Goal: Information Seeking & Learning: Learn about a topic

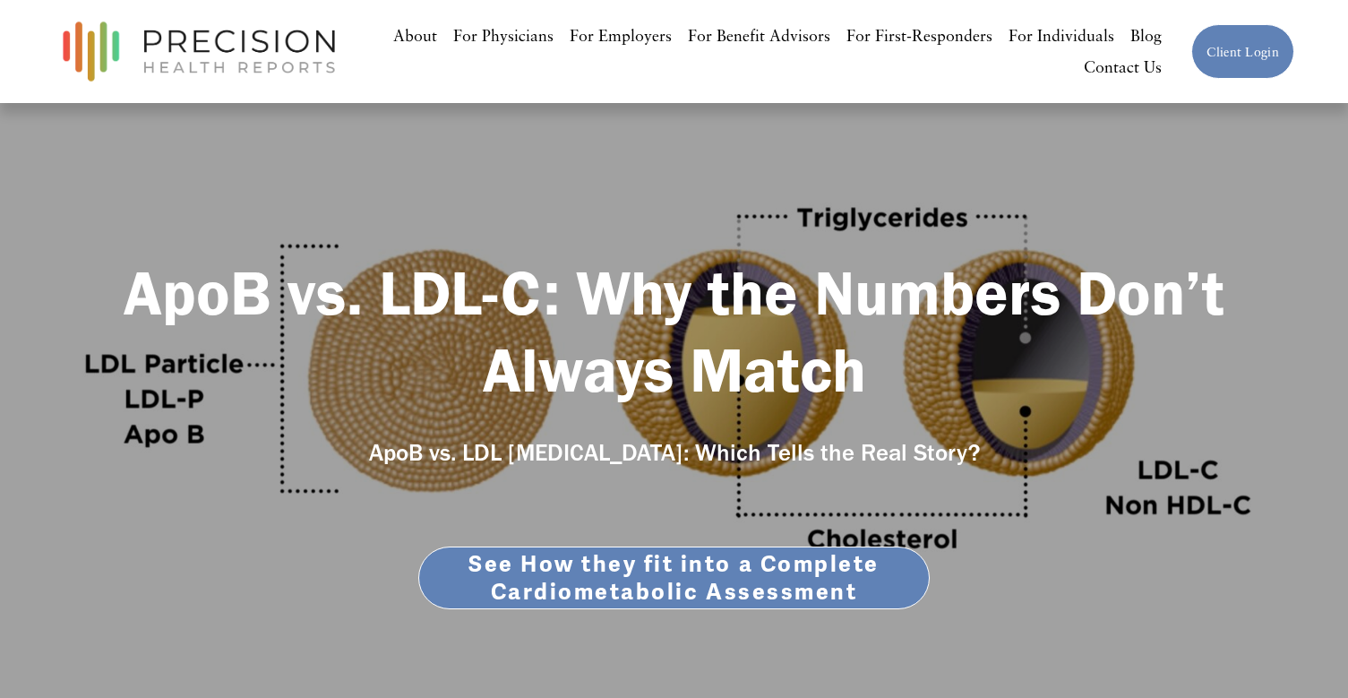
click at [1047, 43] on link "For Individuals" at bounding box center [1061, 36] width 106 height 32
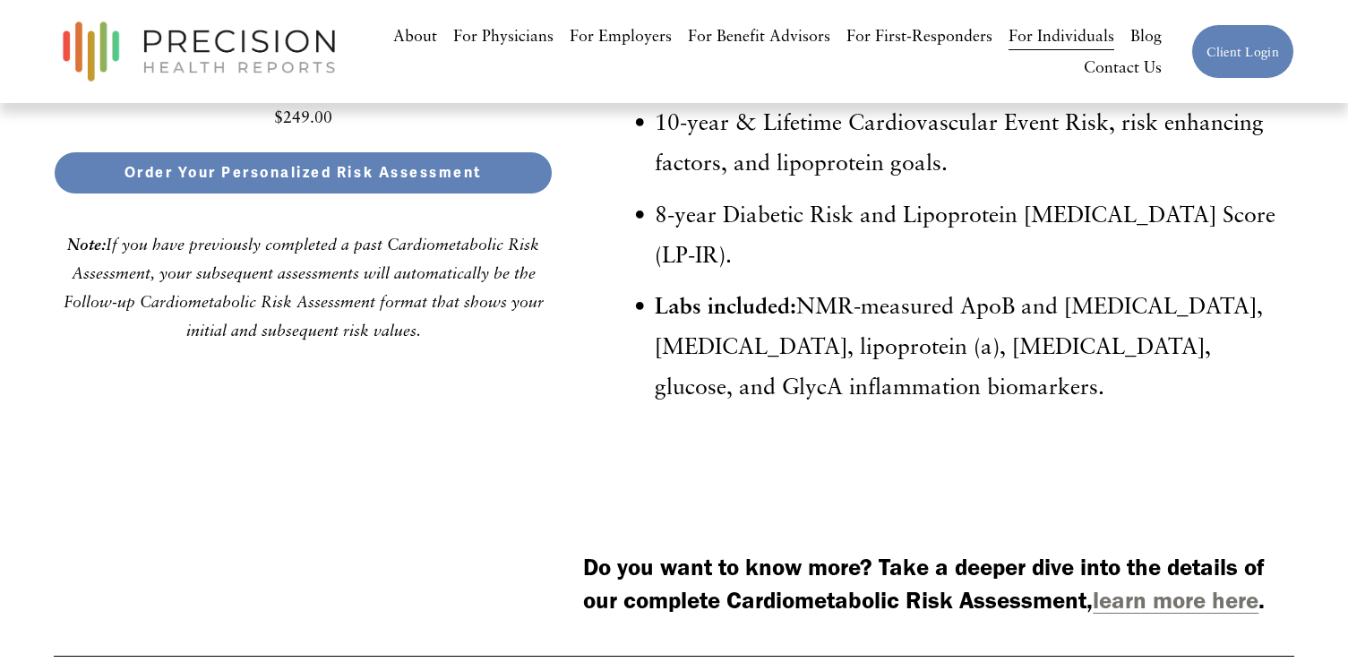
scroll to position [4679, 0]
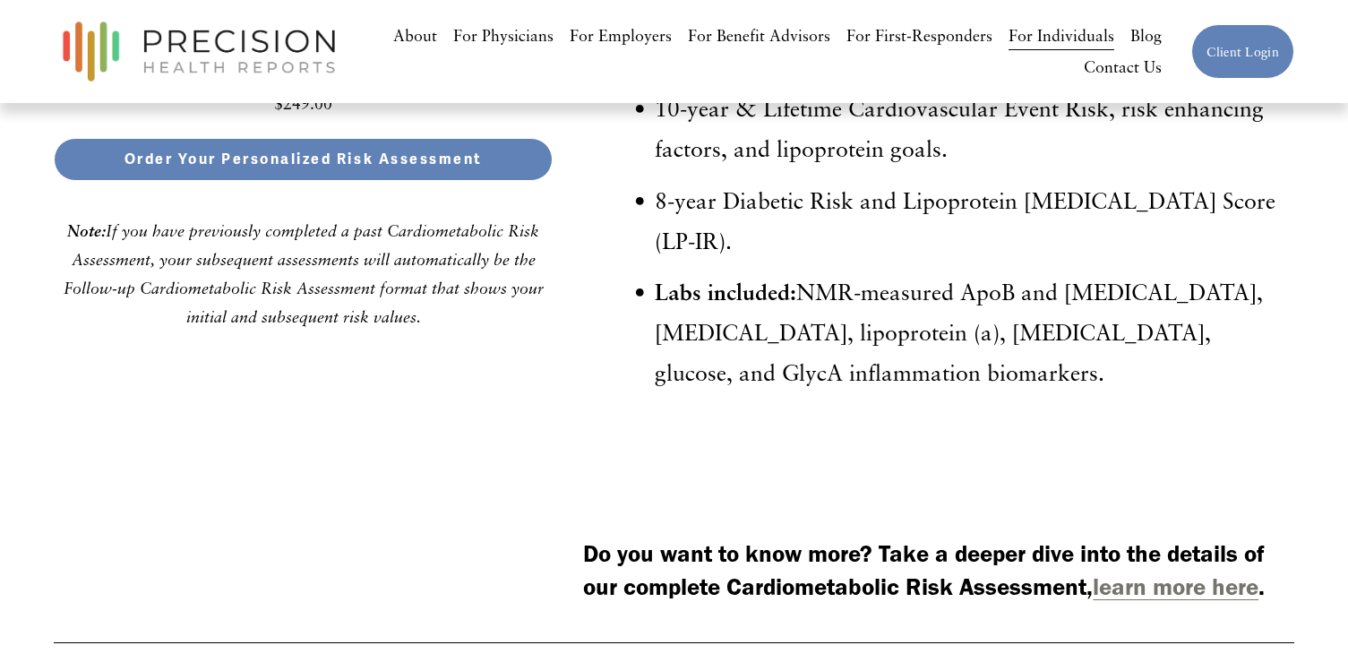
click at [1161, 572] on strong "learn more here" at bounding box center [1176, 586] width 166 height 29
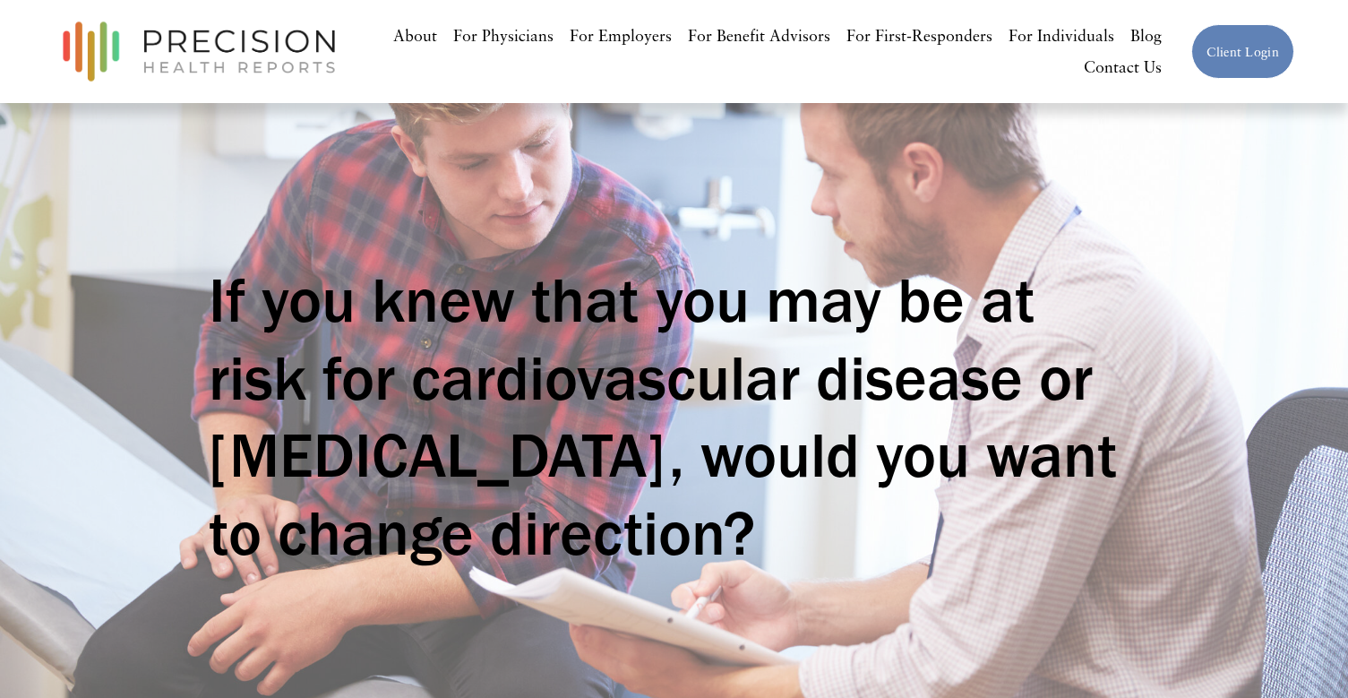
click at [1041, 43] on link "For Individuals" at bounding box center [1061, 36] width 106 height 32
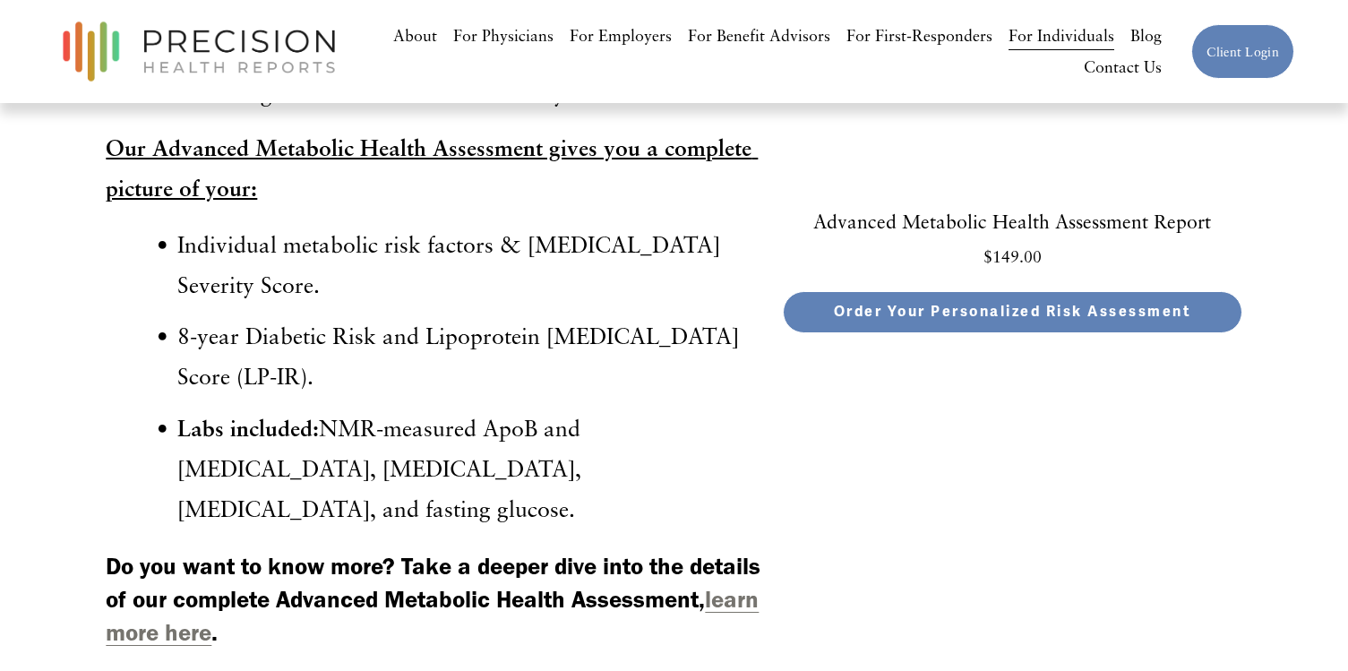
scroll to position [5679, 0]
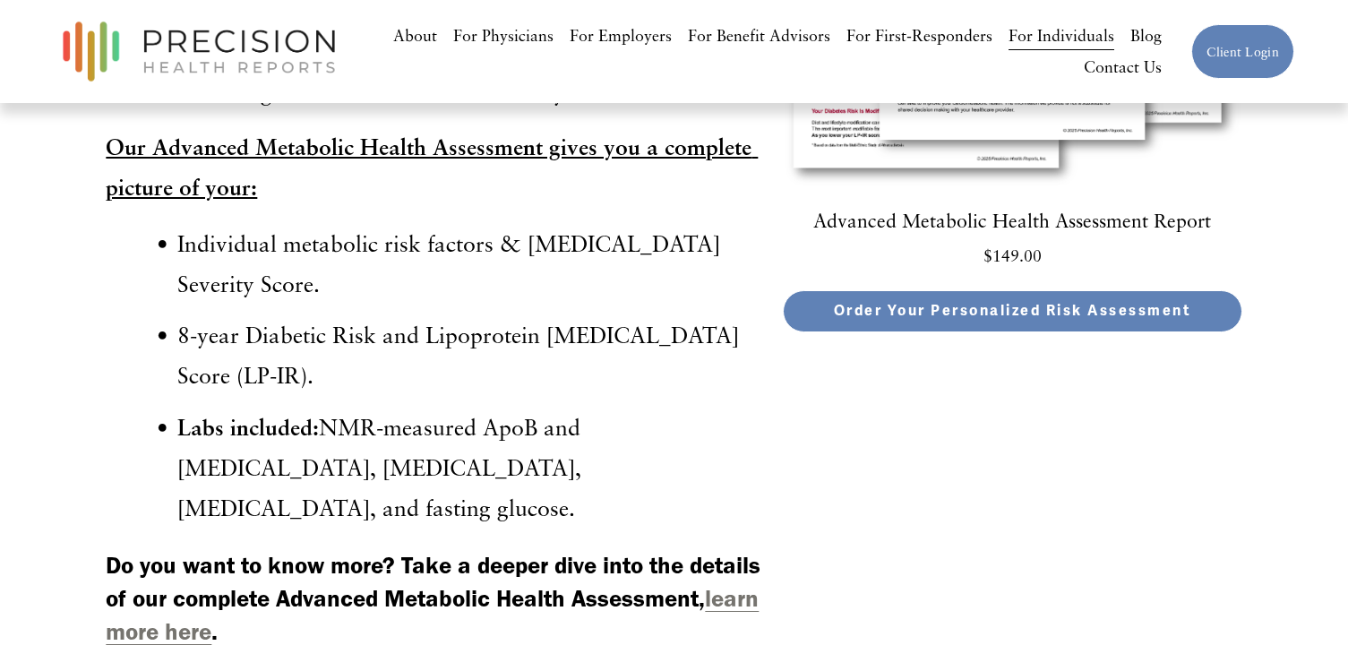
click at [729, 584] on strong "learn more here" at bounding box center [432, 615] width 653 height 62
